Goal: Task Accomplishment & Management: Manage account settings

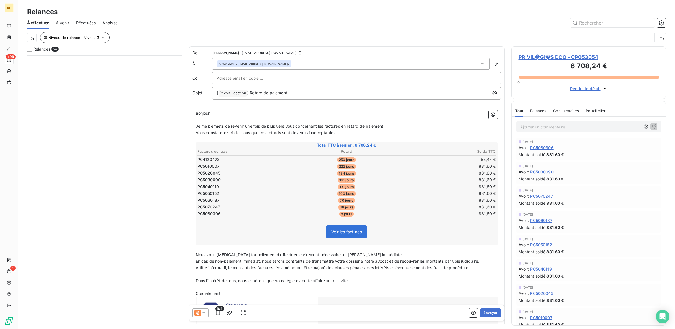
scroll to position [106, 0]
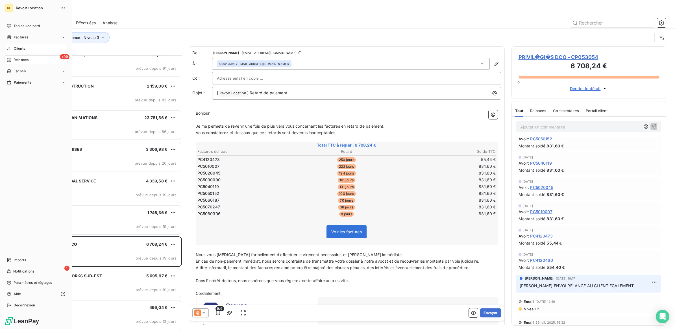
click at [16, 49] on span "Clients" at bounding box center [19, 48] width 11 height 5
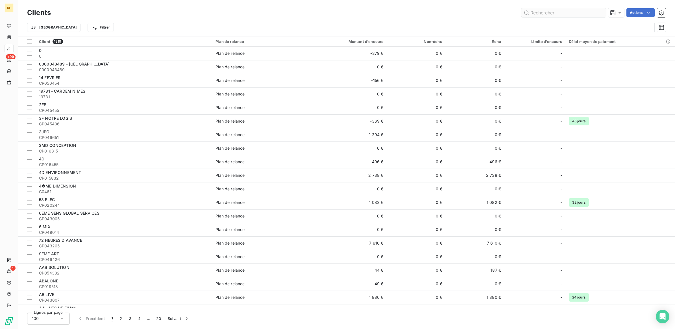
click at [556, 15] on input "text" at bounding box center [564, 12] width 85 height 9
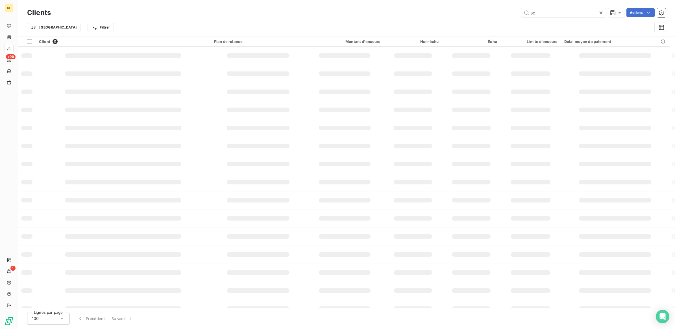
type input "s"
type input "c"
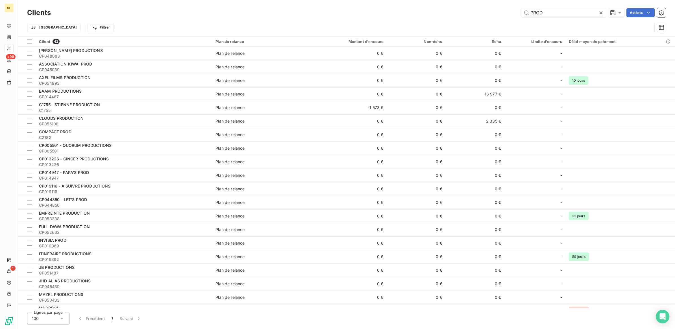
type input "PROD"
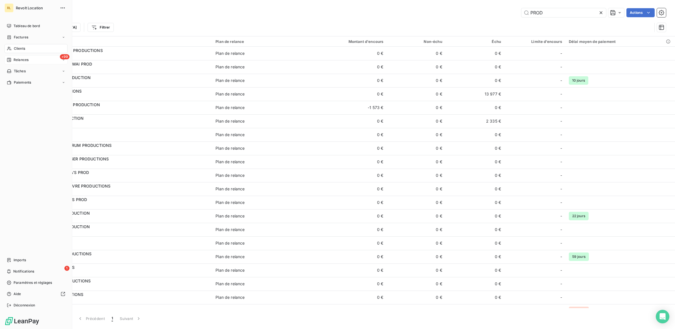
click at [16, 58] on span "Relances" at bounding box center [21, 59] width 15 height 5
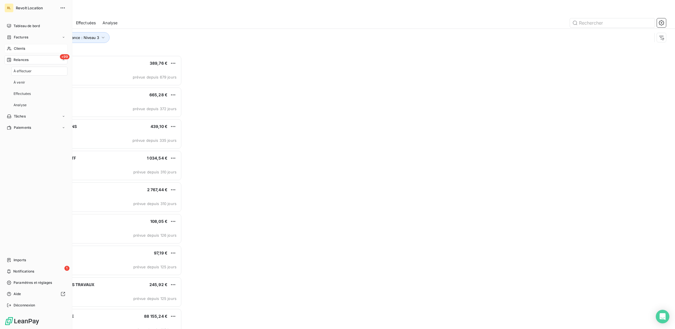
scroll to position [268, 149]
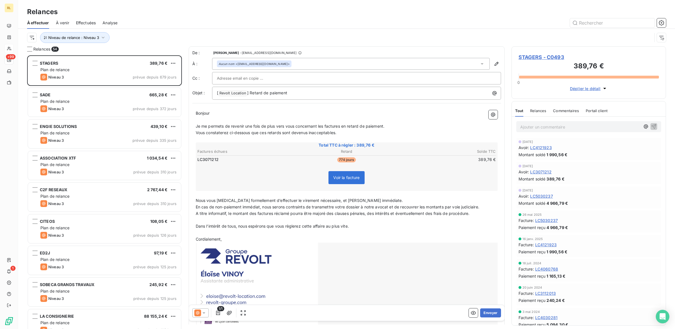
click at [135, 19] on div at bounding box center [395, 22] width 542 height 9
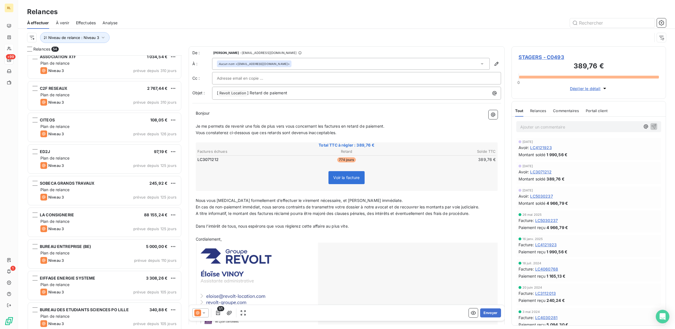
scroll to position [106, 0]
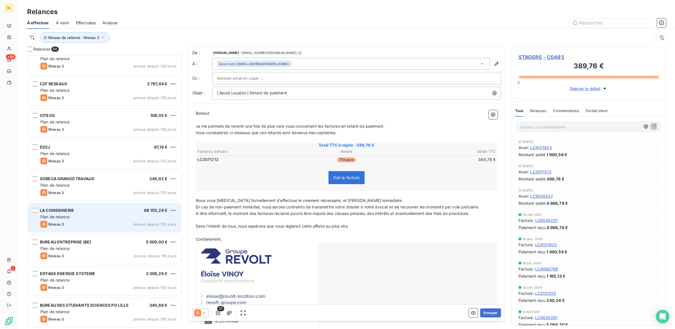
click at [107, 215] on div "Plan de relance" at bounding box center [108, 217] width 136 height 6
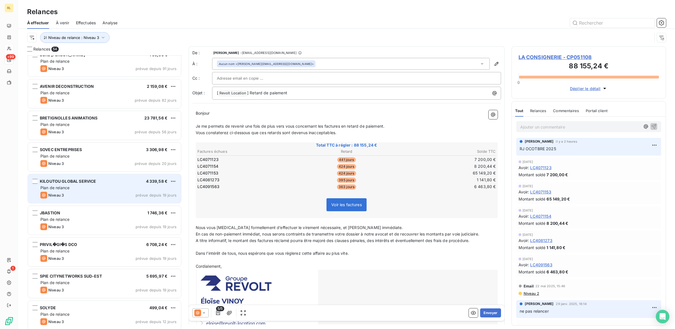
scroll to position [389, 0]
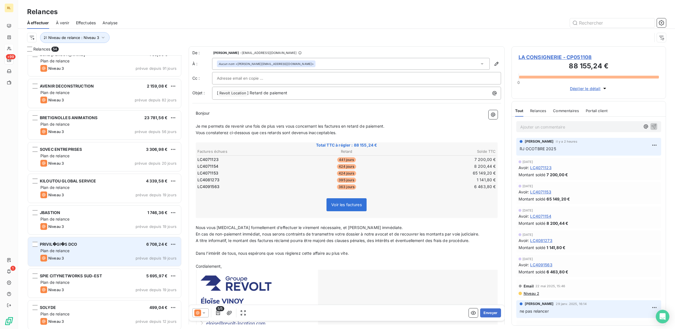
click at [102, 255] on div "Niveau 3 prévue depuis 19 jours" at bounding box center [108, 258] width 136 height 7
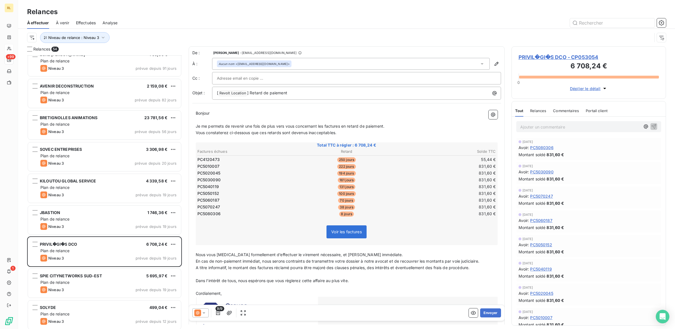
click at [529, 127] on p "Ajouter un commentaire ﻿" at bounding box center [580, 126] width 120 height 7
click at [651, 126] on icon "button" at bounding box center [654, 126] width 6 height 6
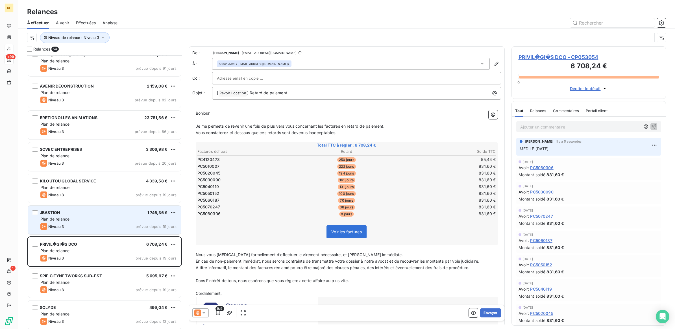
click at [114, 222] on div "JBASTION 1 746,36 € Plan de relance Niveau 3 prévue depuis 19 jours" at bounding box center [104, 220] width 153 height 29
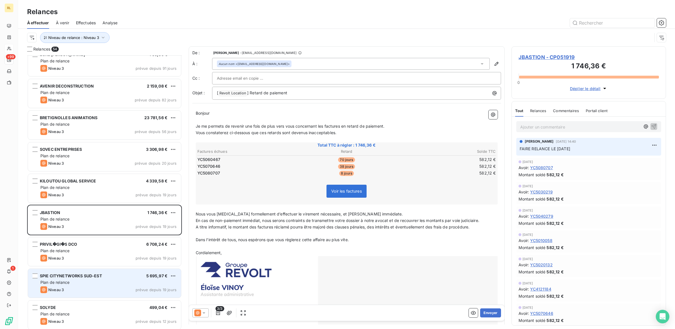
click at [108, 287] on div "Niveau 3 prévue depuis 19 jours" at bounding box center [108, 289] width 136 height 7
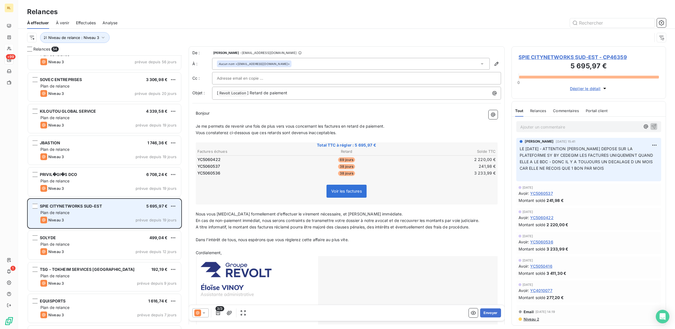
scroll to position [459, 0]
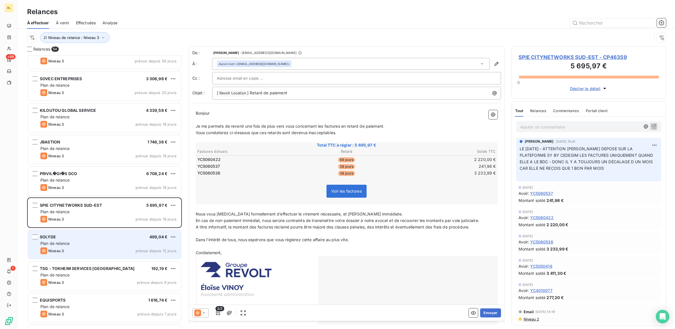
click at [104, 242] on div "Plan de relance" at bounding box center [108, 244] width 136 height 6
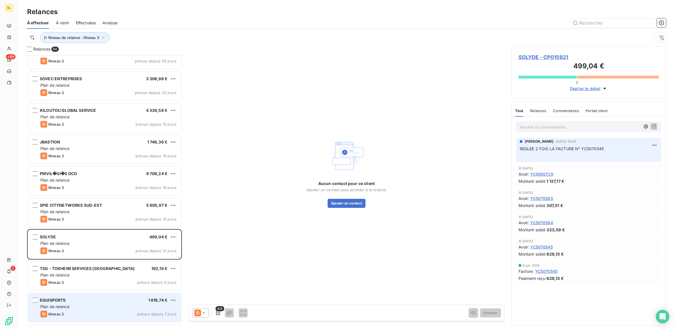
click at [107, 306] on div "Plan de relance" at bounding box center [108, 307] width 136 height 6
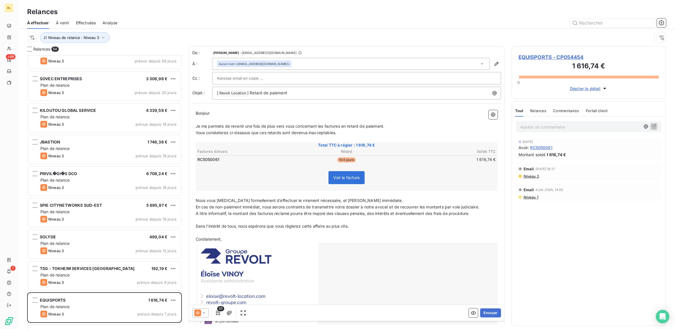
scroll to position [565, 0]
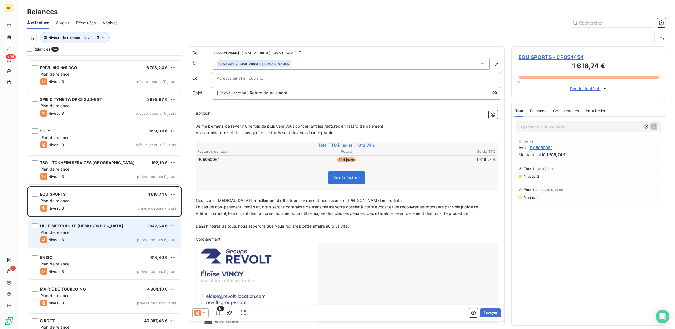
click at [85, 236] on div "LILLE METROPOLE ATHLETISME 1 842,64 € Plan de relance Niveau 3 prévue depuis 6 …" at bounding box center [104, 233] width 153 height 29
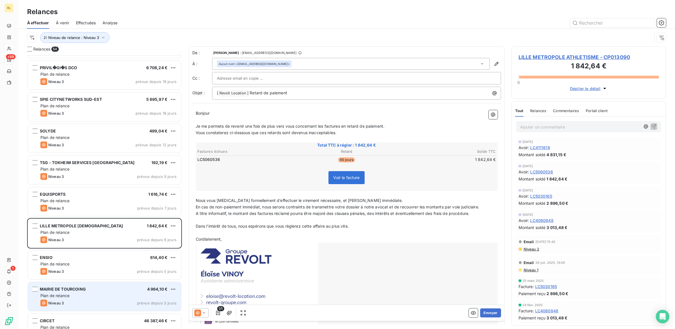
click at [98, 294] on div "Plan de relance" at bounding box center [108, 296] width 136 height 6
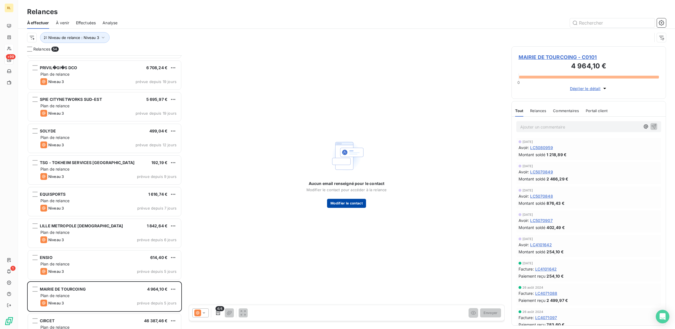
click at [357, 201] on button "Modifier le contact" at bounding box center [346, 203] width 39 height 9
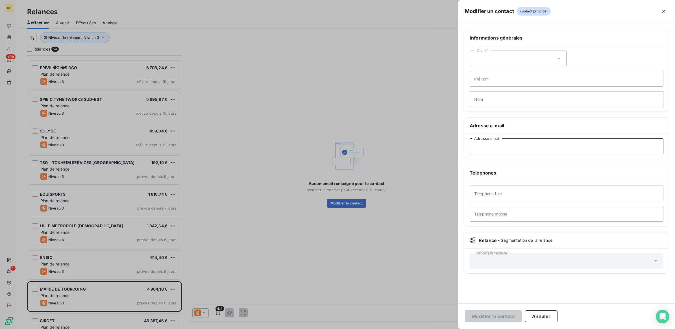
click at [500, 146] on input "Adresse email" at bounding box center [567, 146] width 194 height 16
paste input "[EMAIL_ADDRESS][DOMAIN_NAME]"
type input "[EMAIL_ADDRESS][DOMAIN_NAME]"
click at [493, 316] on button "Modifier le contact" at bounding box center [493, 316] width 57 height 12
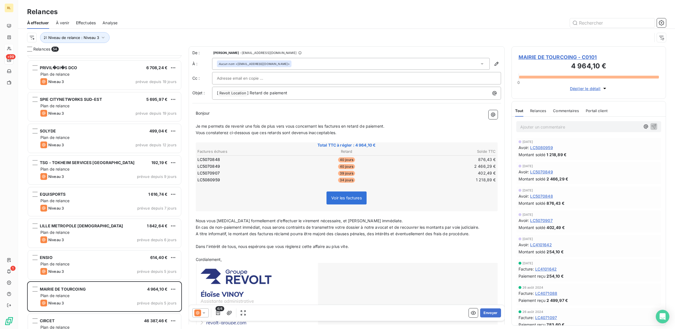
click at [527, 129] on p "Ajouter un commentaire ﻿" at bounding box center [580, 126] width 120 height 7
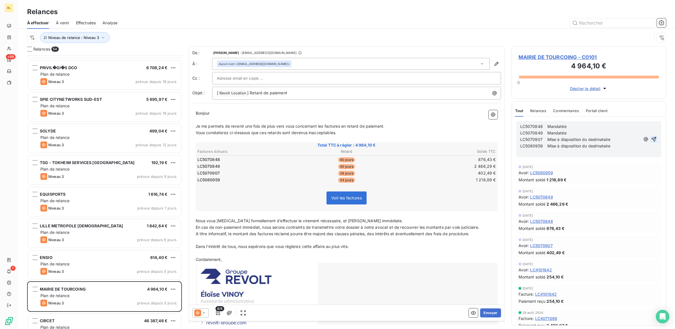
click at [652, 139] on icon "button" at bounding box center [654, 139] width 5 height 5
